Goal: Navigation & Orientation: Find specific page/section

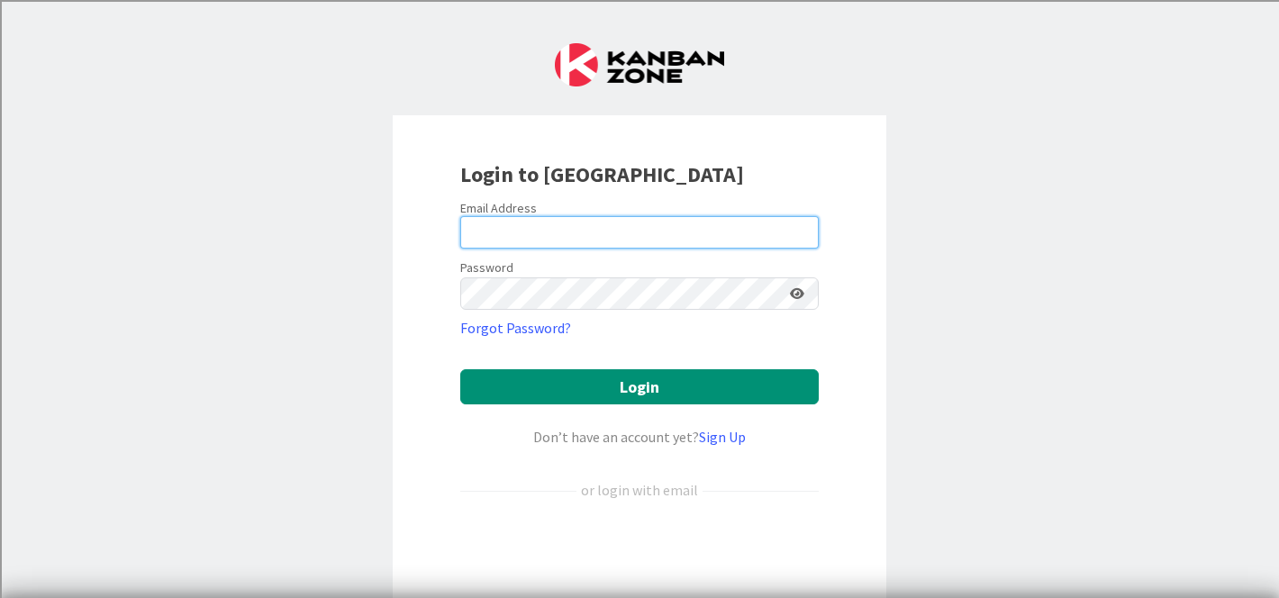
click at [549, 225] on input "email" at bounding box center [639, 232] width 358 height 32
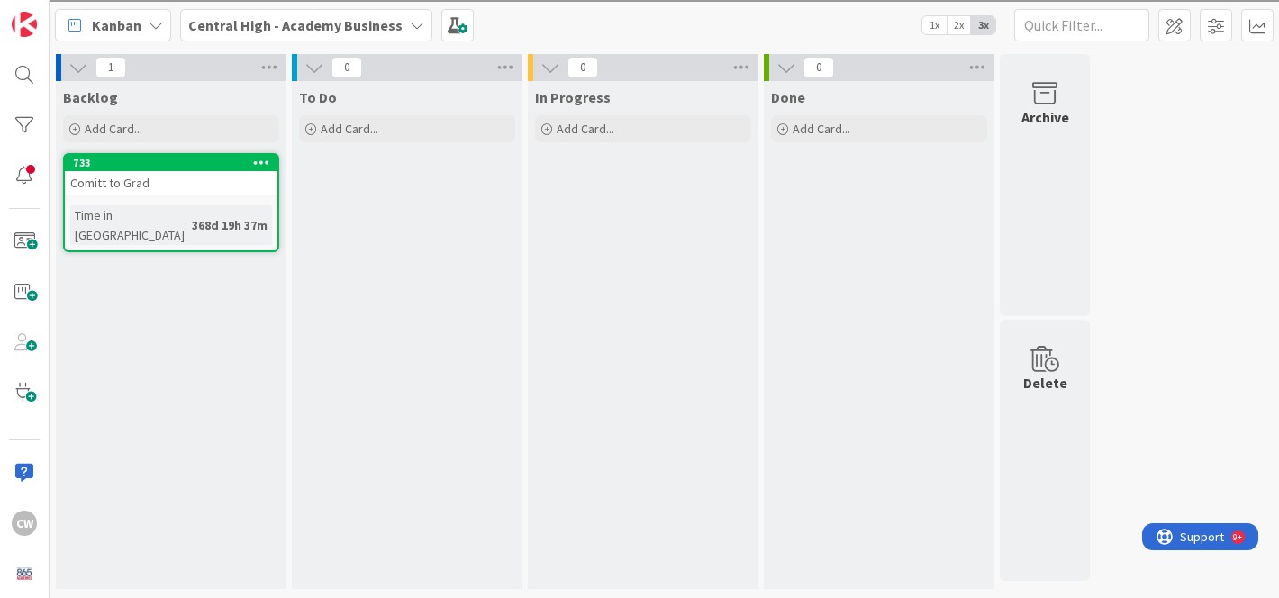
click at [410, 18] on icon at bounding box center [417, 25] width 14 height 14
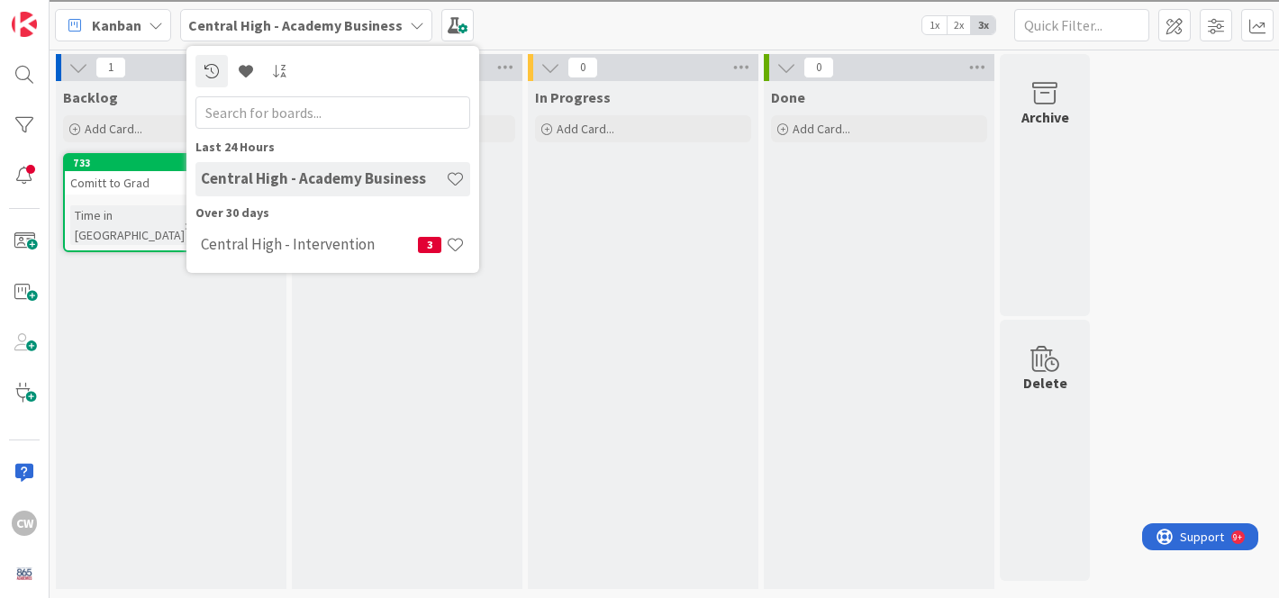
click at [279, 23] on b "Central High - Academy Business" at bounding box center [295, 25] width 214 height 18
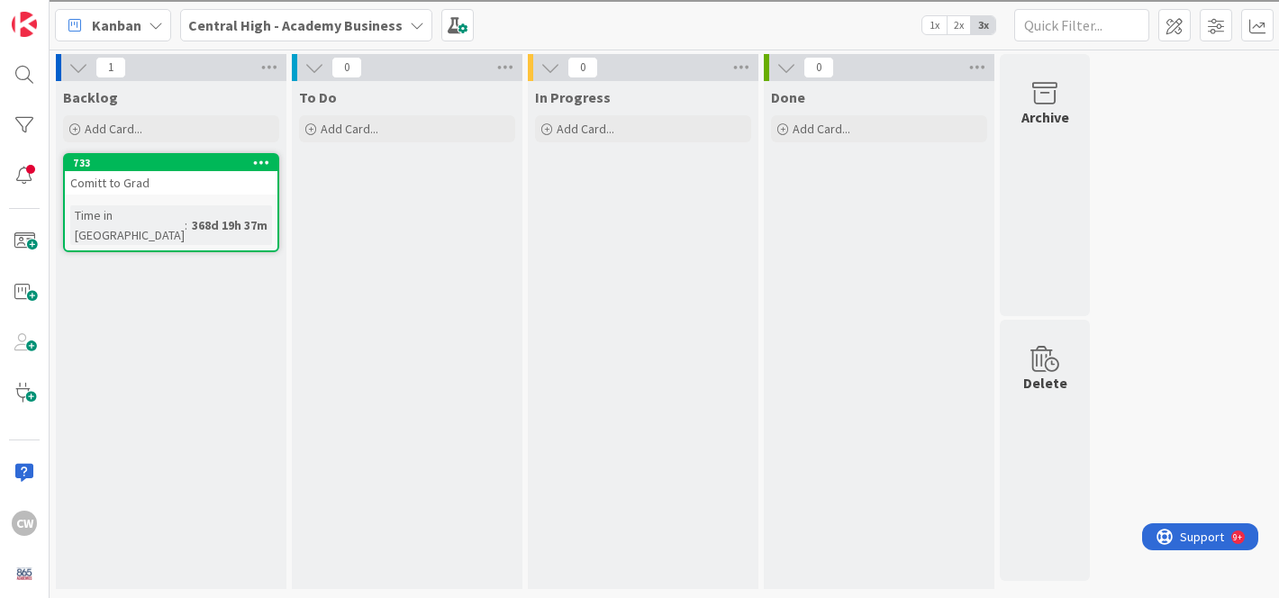
click at [279, 23] on b "Central High - Academy Business" at bounding box center [295, 25] width 214 height 18
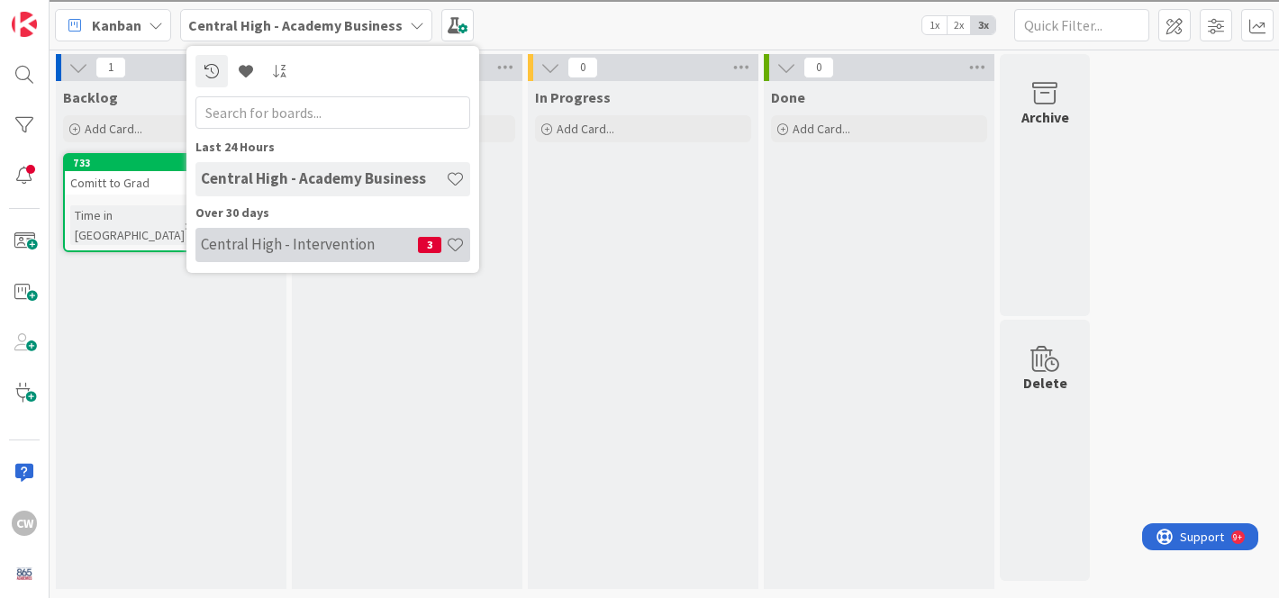
click at [325, 246] on h4 "Central High - Intervention" at bounding box center [309, 244] width 217 height 18
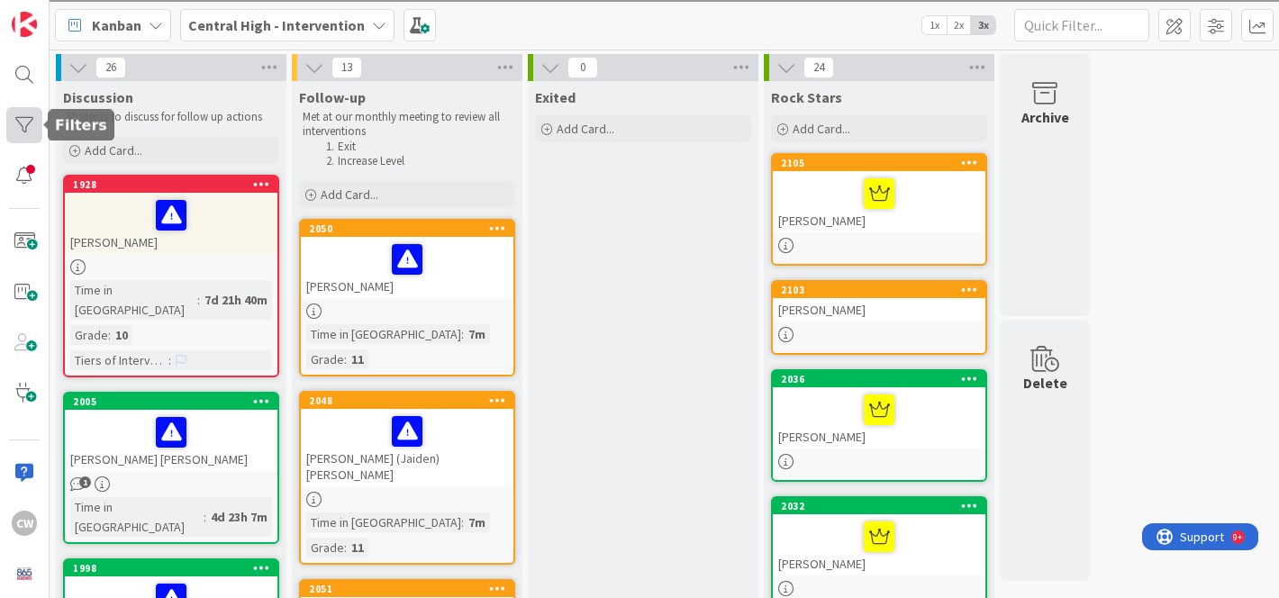
click at [32, 126] on div at bounding box center [24, 125] width 36 height 36
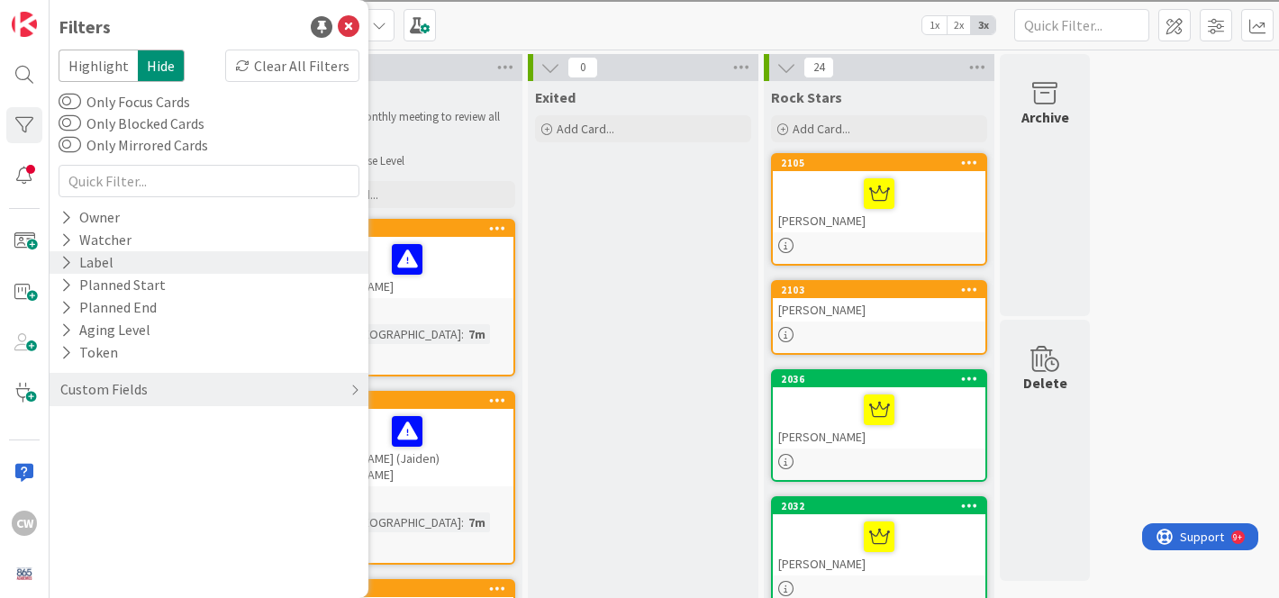
click at [94, 269] on div "Label" at bounding box center [87, 262] width 57 height 23
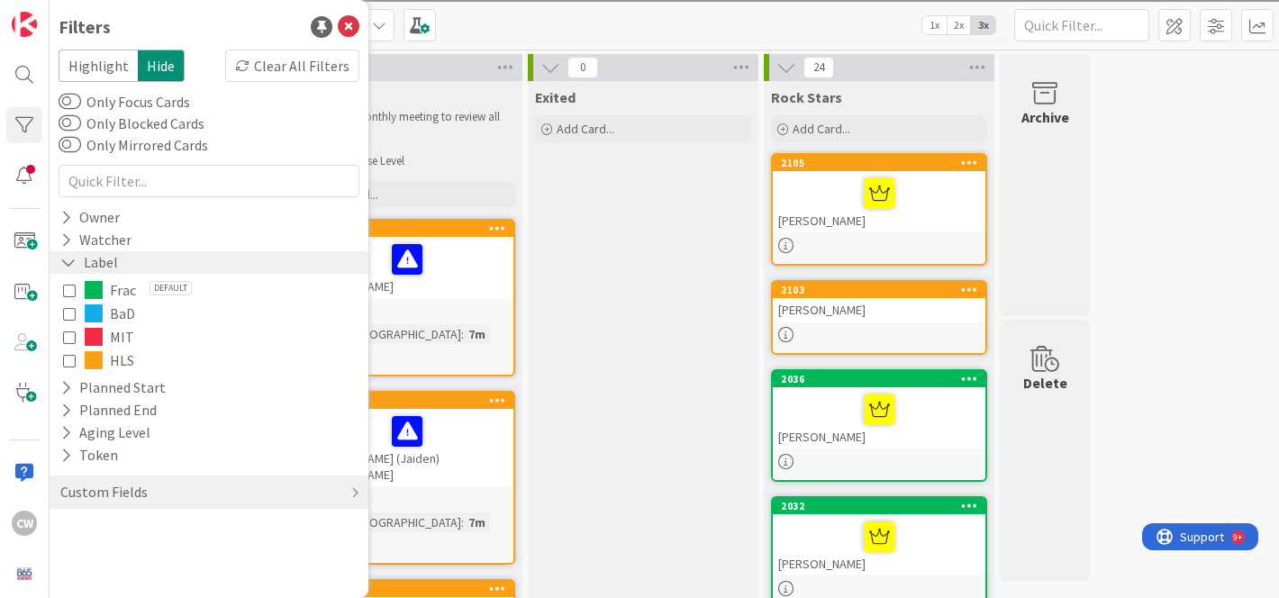
click at [94, 269] on div "Label" at bounding box center [89, 262] width 61 height 23
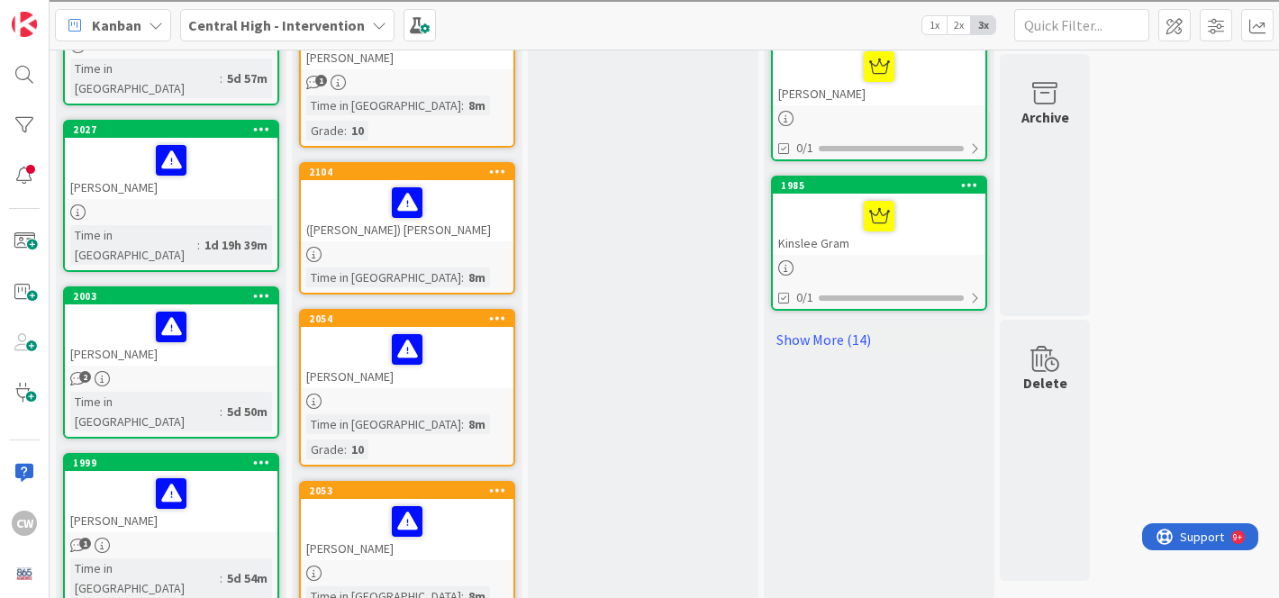
scroll to position [1120, 0]
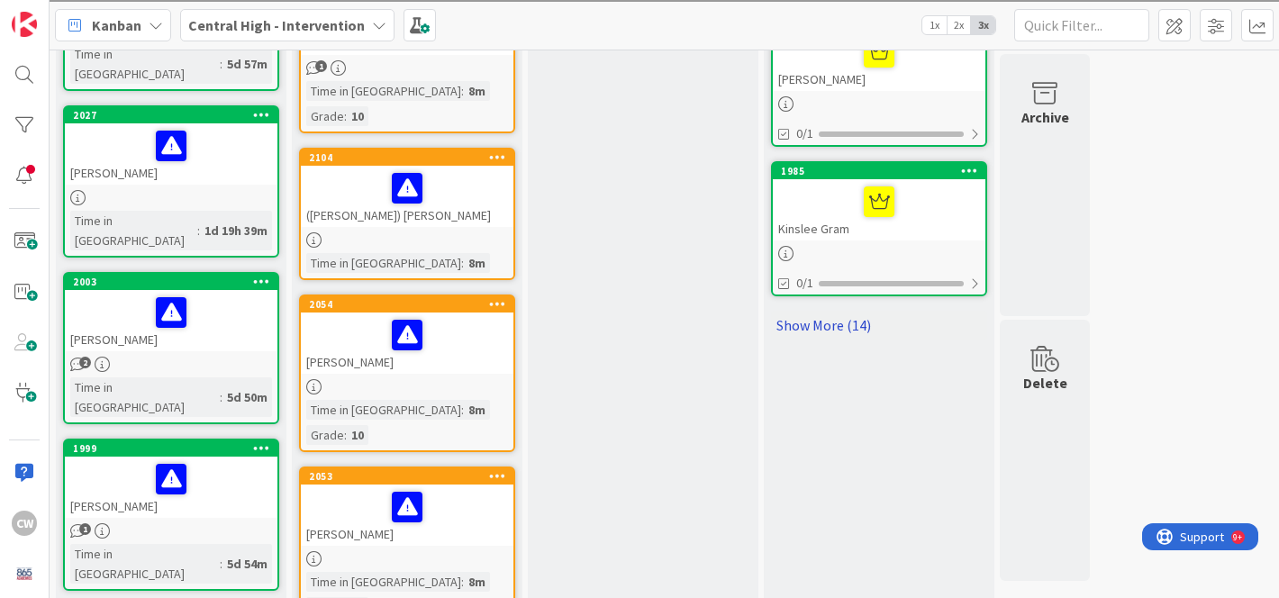
click at [846, 318] on link "Show More (14)" at bounding box center [879, 325] width 216 height 29
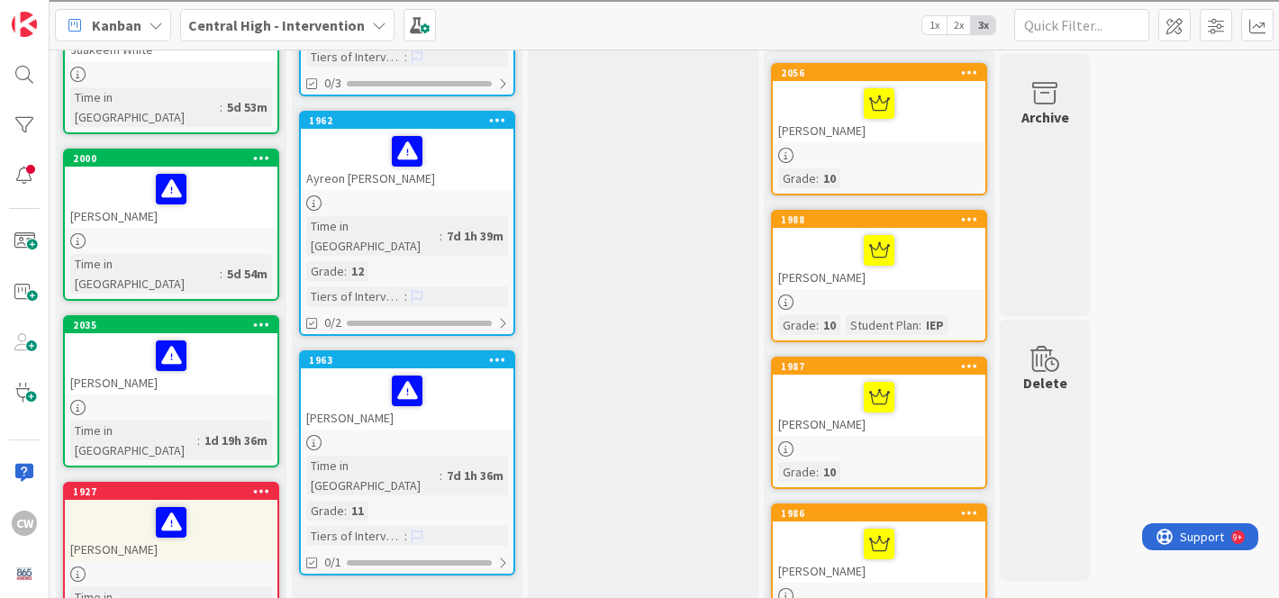
scroll to position [2099, 0]
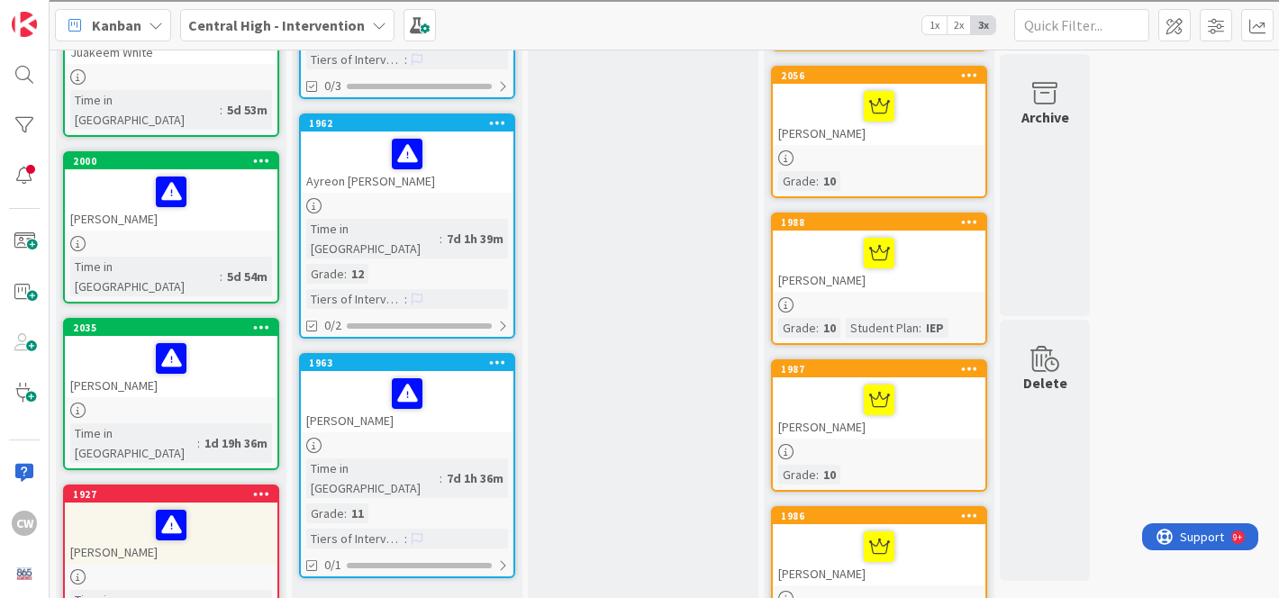
click at [924, 280] on div "[PERSON_NAME]" at bounding box center [879, 261] width 213 height 61
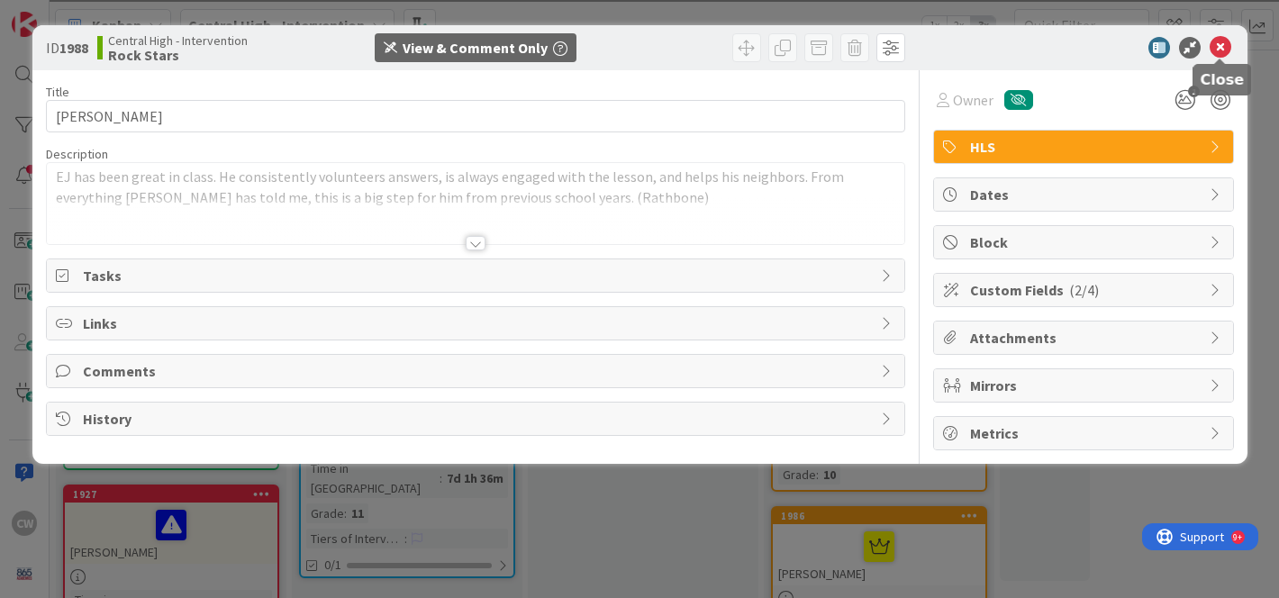
click at [1214, 45] on icon at bounding box center [1221, 48] width 22 height 22
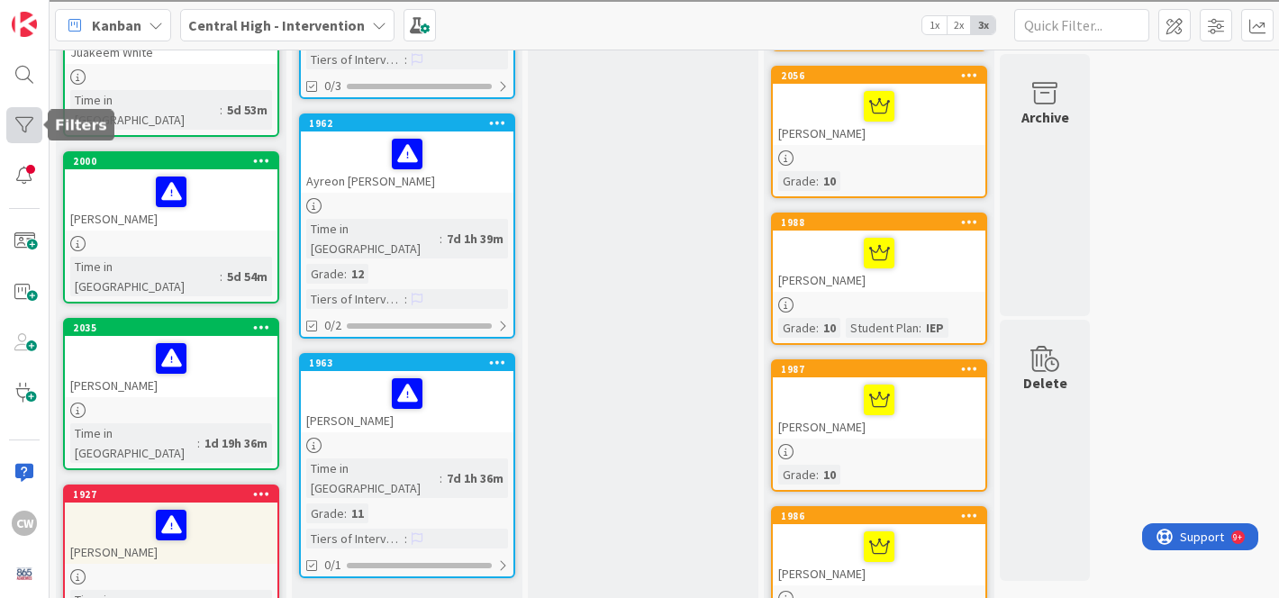
click at [25, 122] on div at bounding box center [24, 125] width 36 height 36
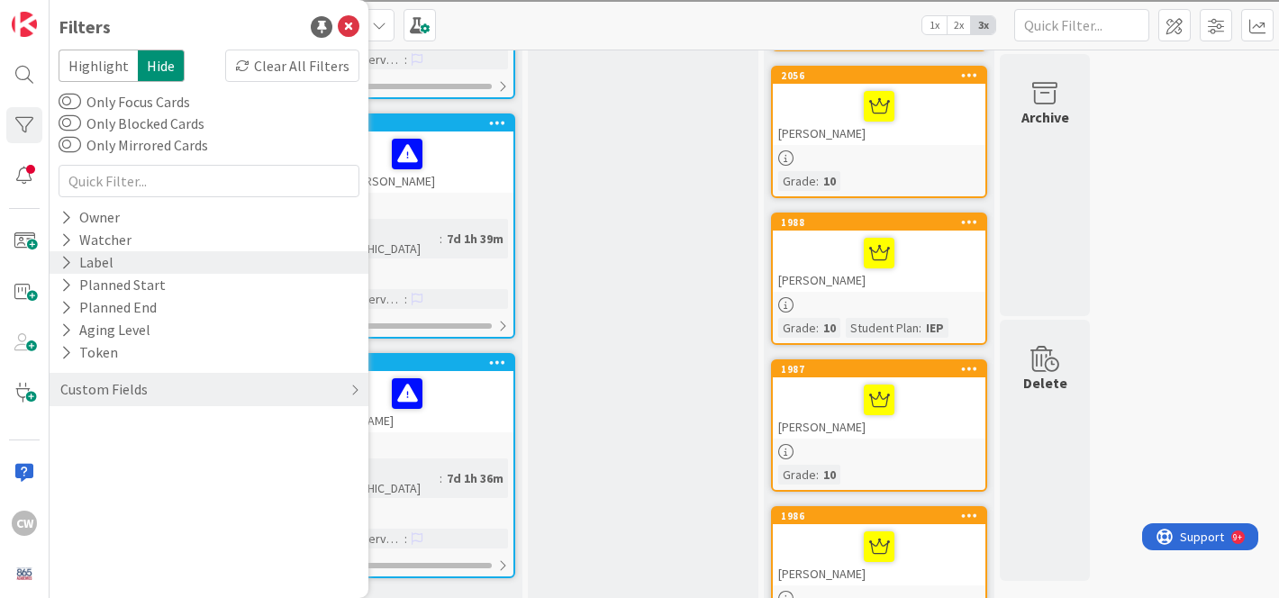
click at [86, 262] on div "Label" at bounding box center [87, 262] width 57 height 23
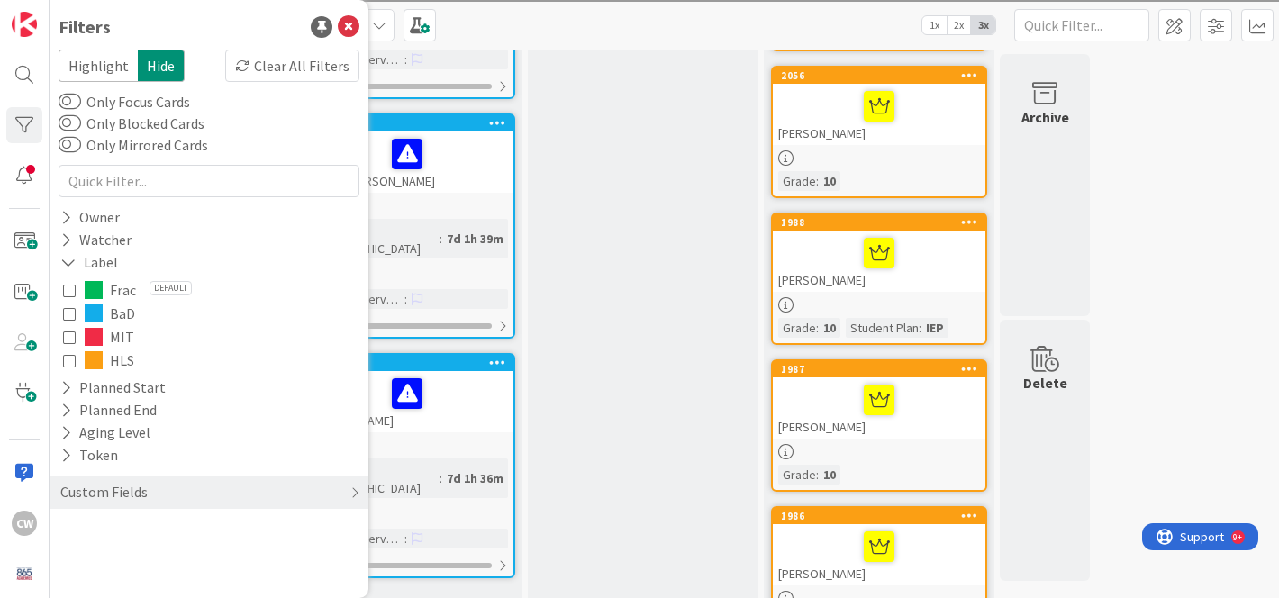
click at [90, 356] on span at bounding box center [94, 360] width 18 height 18
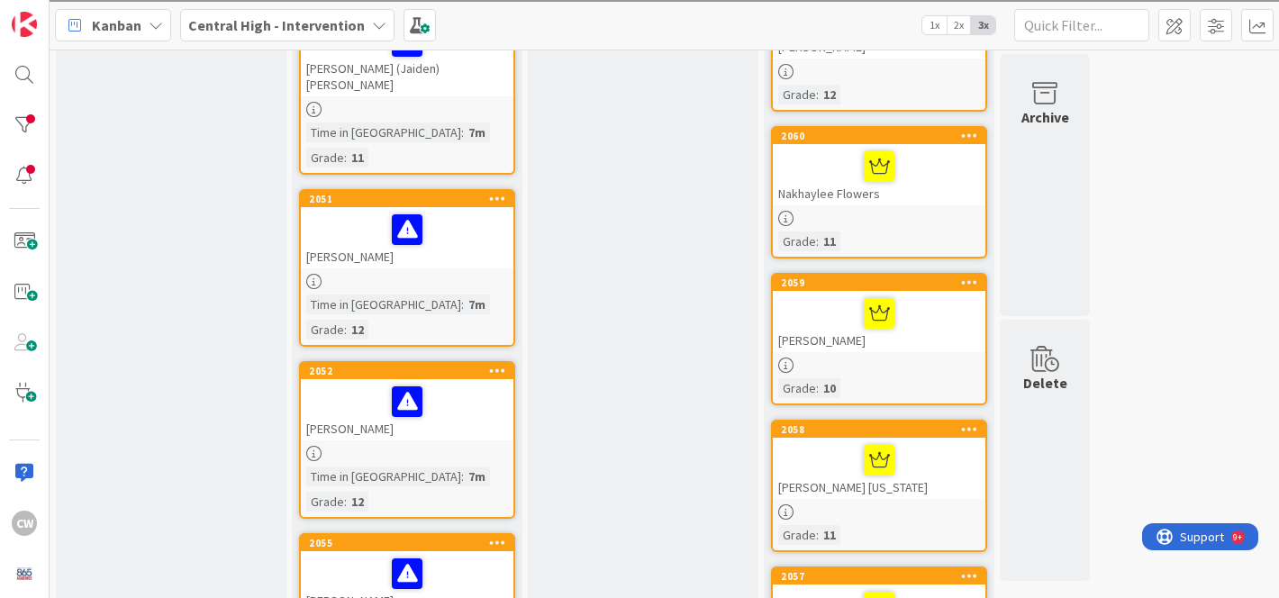
scroll to position [403, 0]
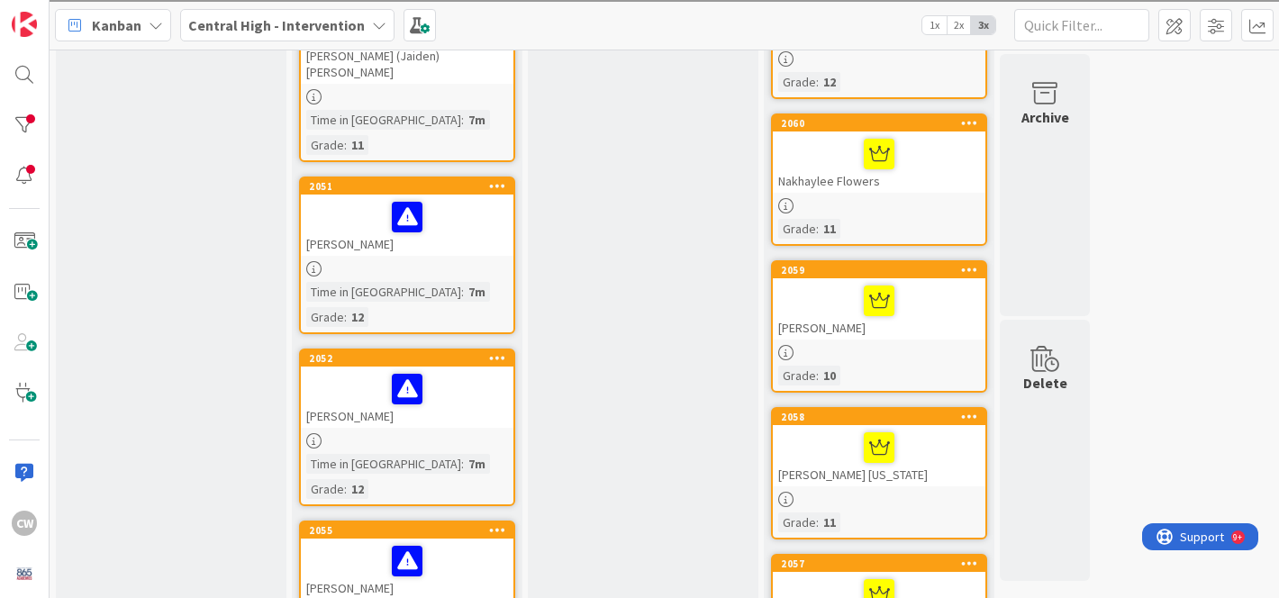
click at [465, 370] on div at bounding box center [407, 389] width 202 height 38
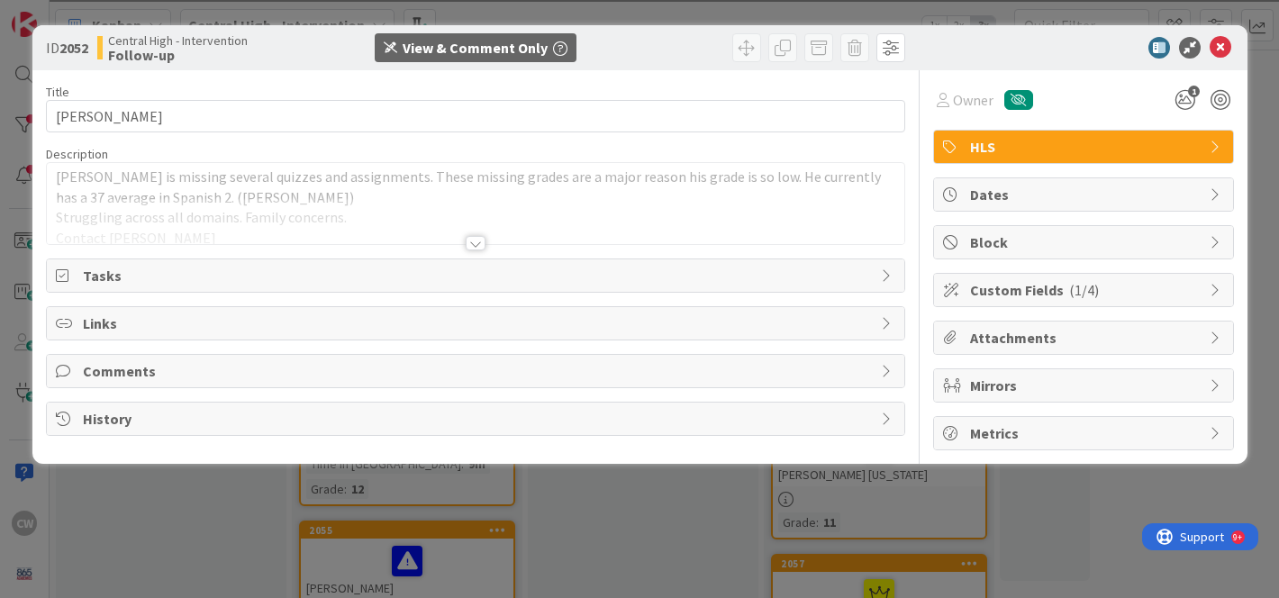
click at [475, 242] on div at bounding box center [476, 243] width 20 height 14
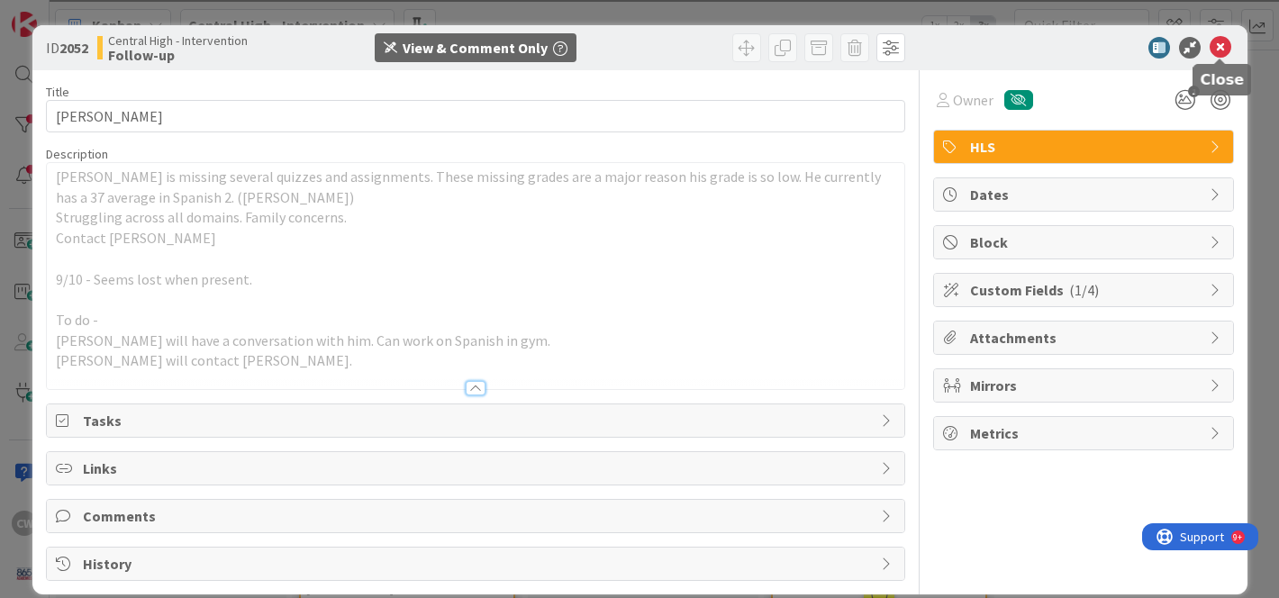
click at [1220, 47] on icon at bounding box center [1221, 48] width 22 height 22
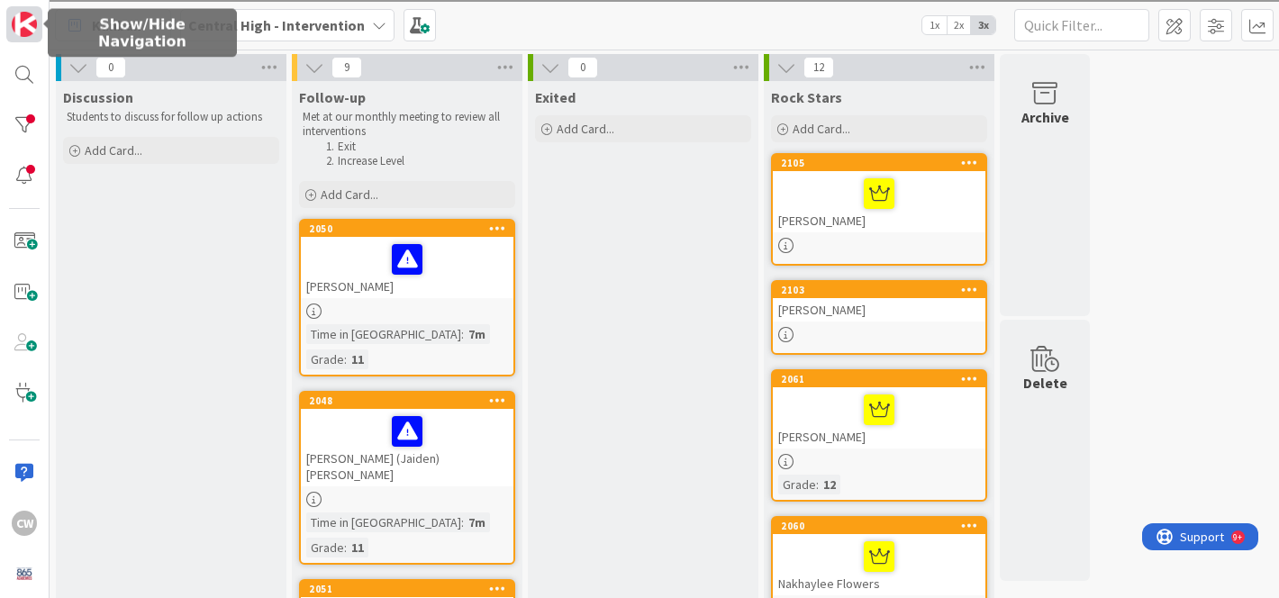
click at [25, 32] on img at bounding box center [24, 24] width 25 height 25
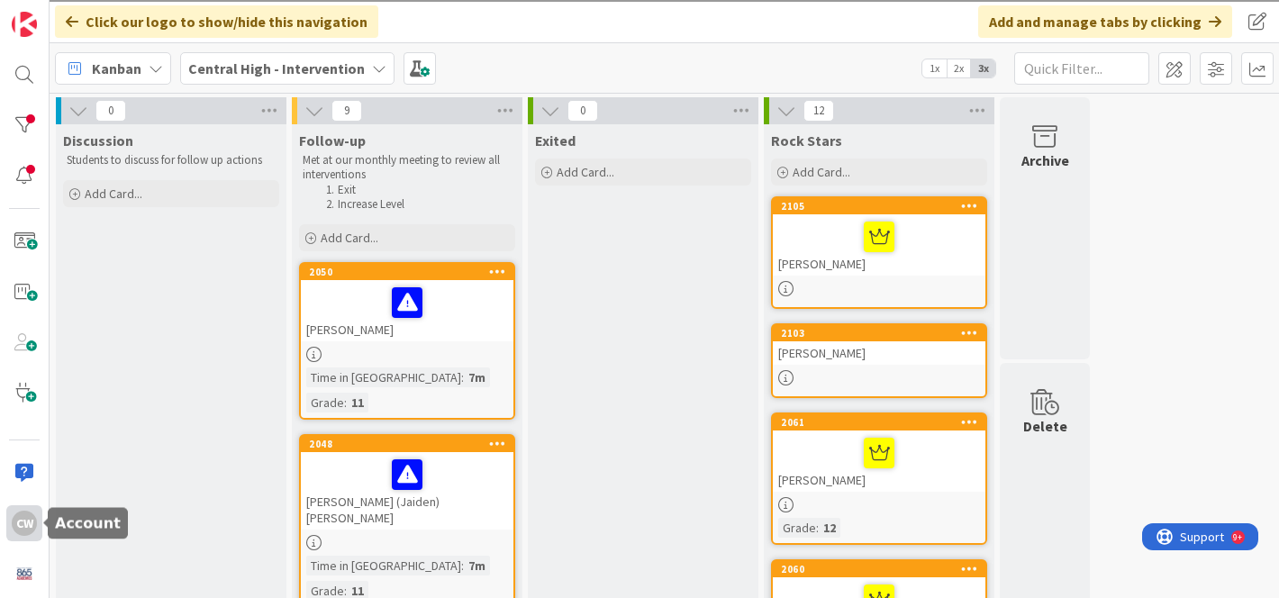
click at [20, 522] on div "CW" at bounding box center [24, 523] width 25 height 25
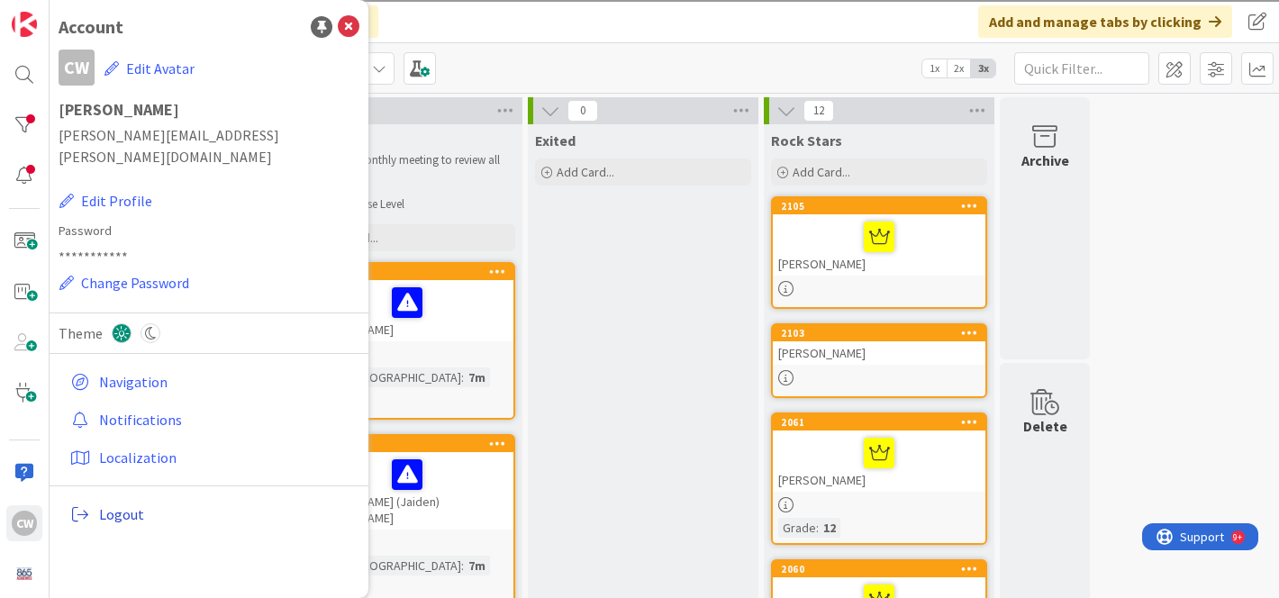
click at [112, 503] on span "Logout" at bounding box center [225, 514] width 253 height 22
